Goal: Transaction & Acquisition: Purchase product/service

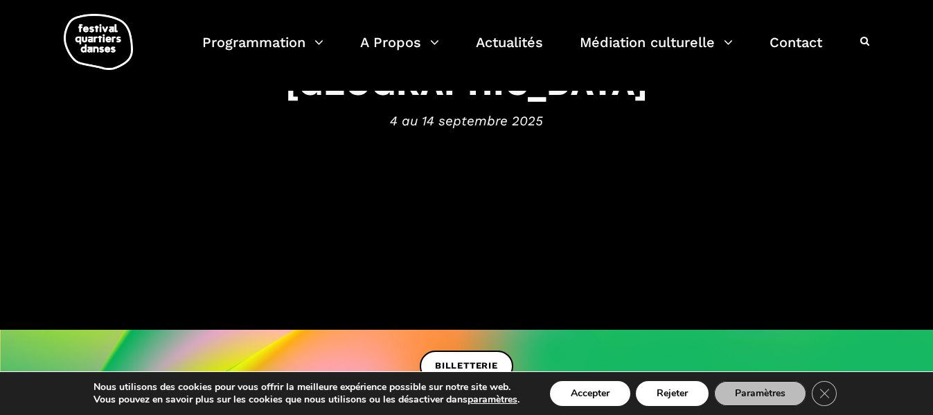
scroll to position [203, 0]
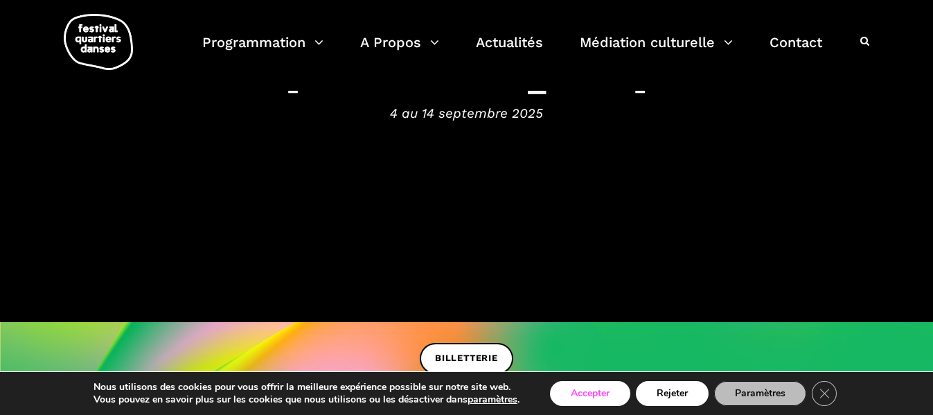
click at [583, 394] on button "Accepter" at bounding box center [590, 393] width 80 height 25
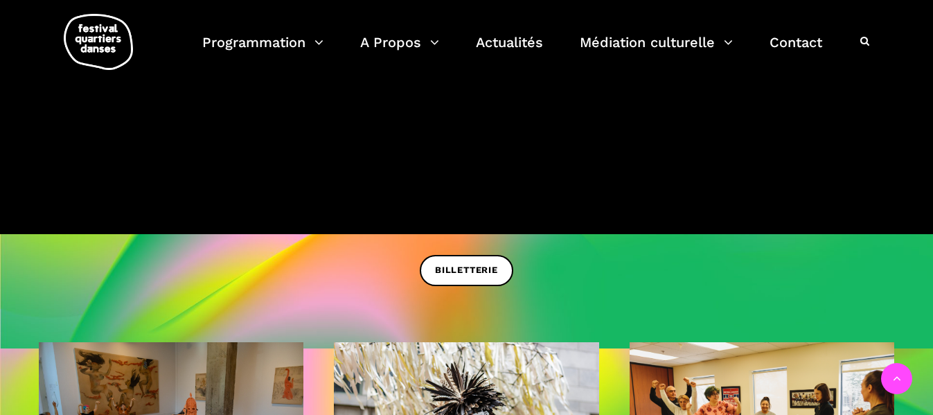
scroll to position [280, 0]
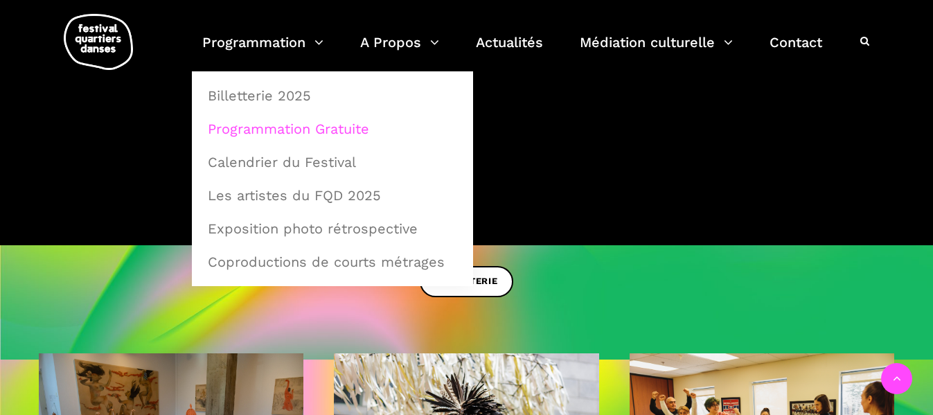
click at [268, 127] on link "Programmation Gratuite" at bounding box center [333, 129] width 266 height 32
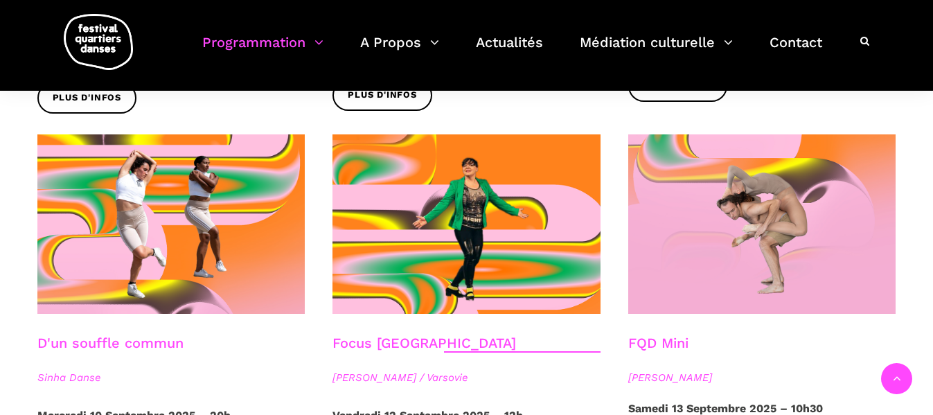
scroll to position [1526, 0]
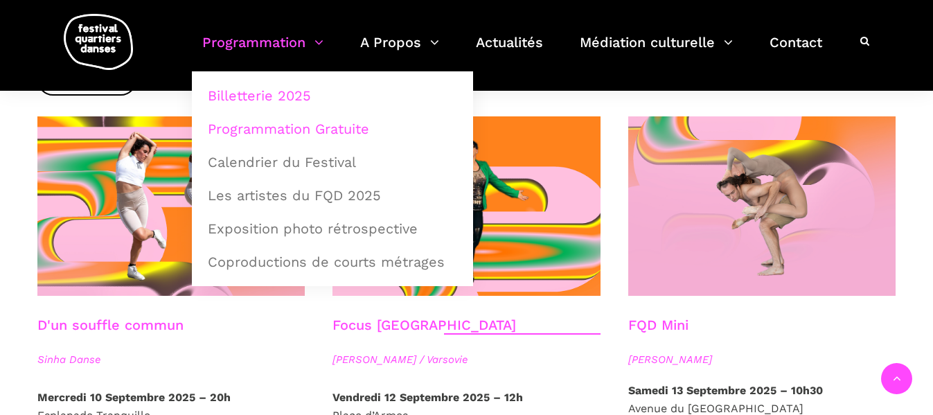
click at [228, 95] on link "Billetterie 2025" at bounding box center [333, 96] width 266 height 32
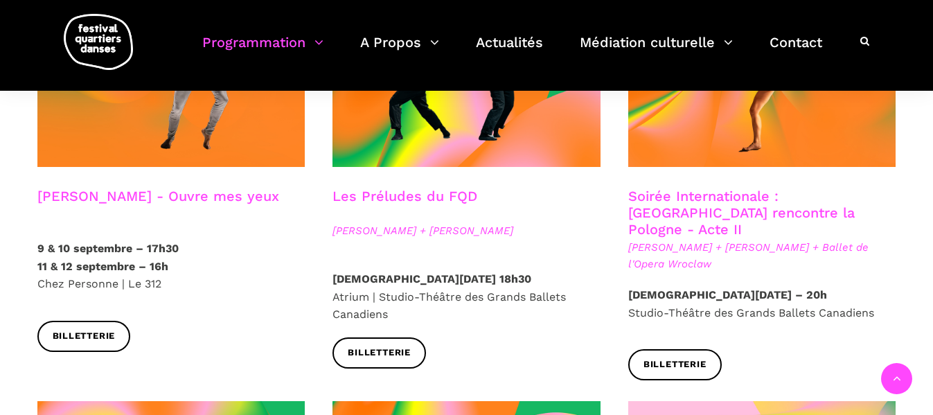
scroll to position [1301, 0]
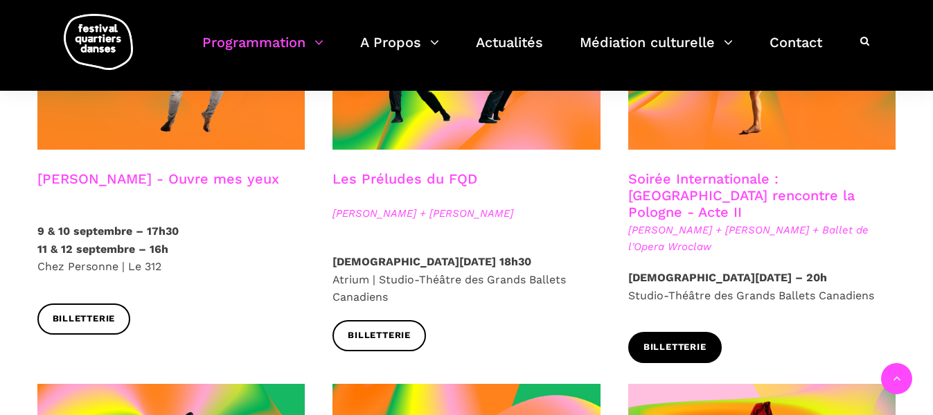
click at [704, 340] on span "Billetterie" at bounding box center [675, 347] width 63 height 15
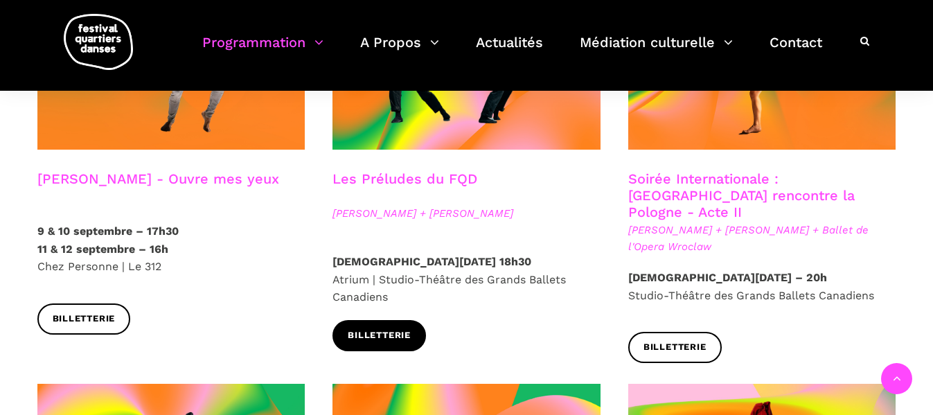
click at [406, 328] on span "Billetterie" at bounding box center [379, 335] width 63 height 15
